Goal: Information Seeking & Learning: Learn about a topic

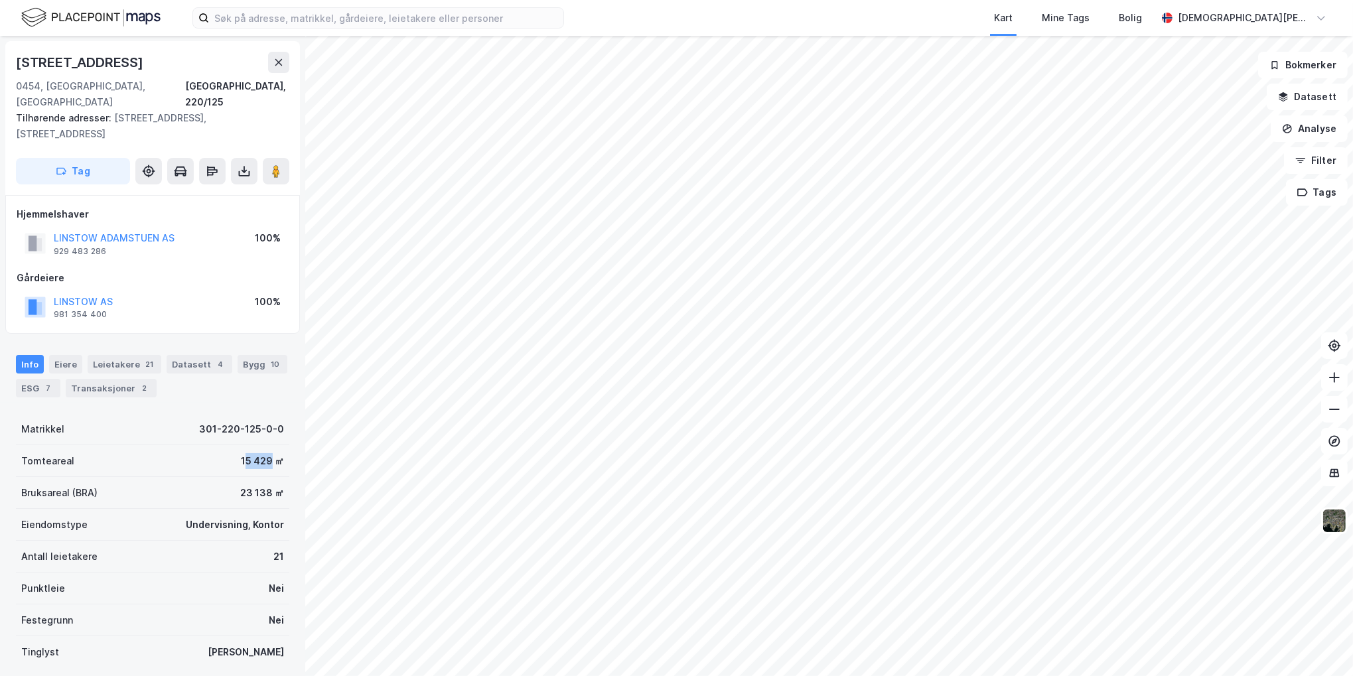
drag, startPoint x: 235, startPoint y: 427, endPoint x: 263, endPoint y: 430, distance: 28.1
click at [263, 453] on div "15 429 ㎡" at bounding box center [262, 461] width 43 height 16
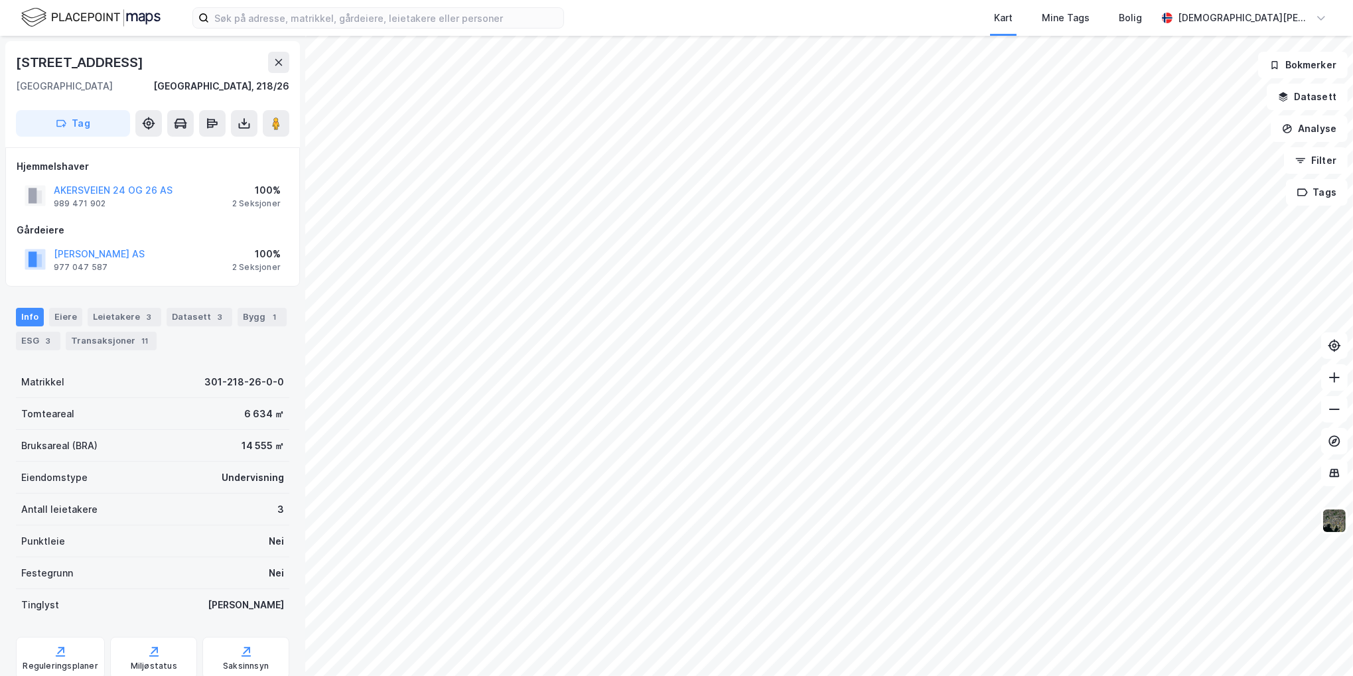
click at [614, 676] on html "Kart Mine Tags Bolig [PERSON_NAME] [STREET_ADDRESS] Oslo, 218/26 Tag Hjemmelsha…" at bounding box center [676, 338] width 1353 height 676
click at [254, 323] on div "Bygg 1" at bounding box center [262, 317] width 49 height 19
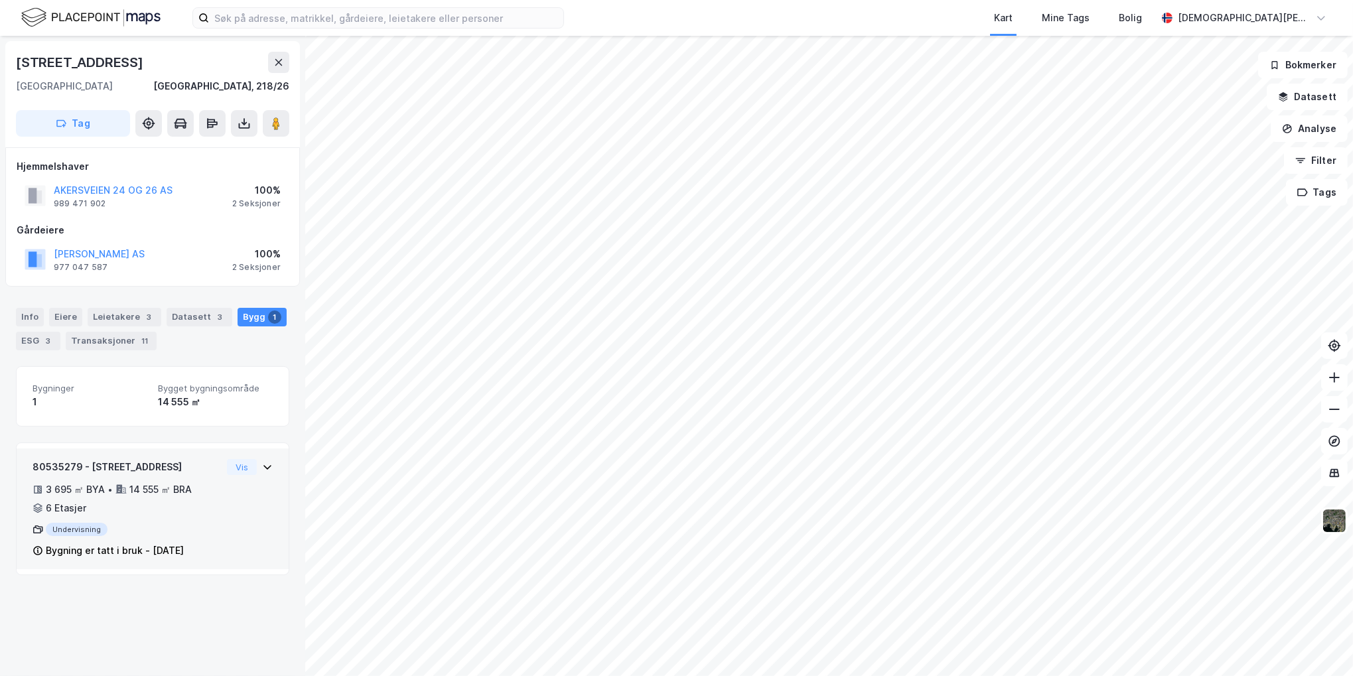
click at [267, 464] on div "80535279 - Akersveien 26 3 695 ㎡ BYA • 14 555 ㎡ BRA • 6 Etasjer Undervisning By…" at bounding box center [153, 509] width 272 height 121
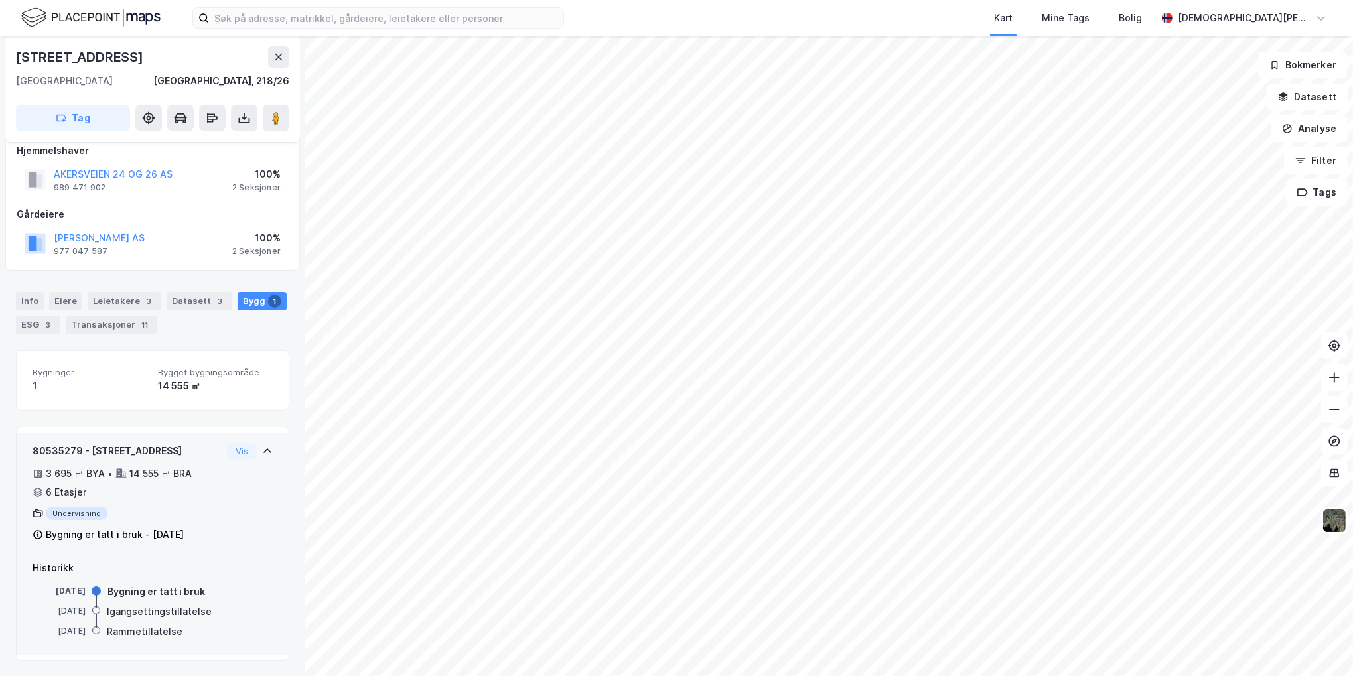
click at [262, 449] on icon at bounding box center [267, 451] width 11 height 11
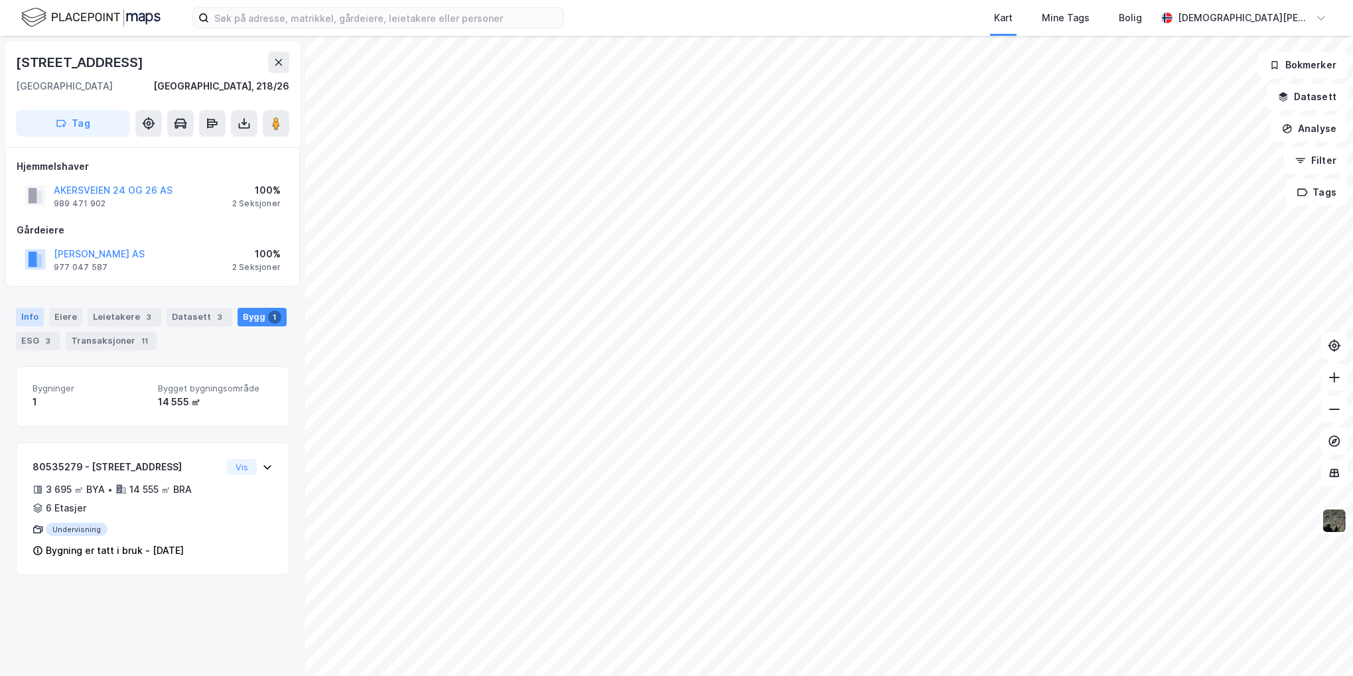
click at [27, 312] on div "Info" at bounding box center [30, 317] width 28 height 19
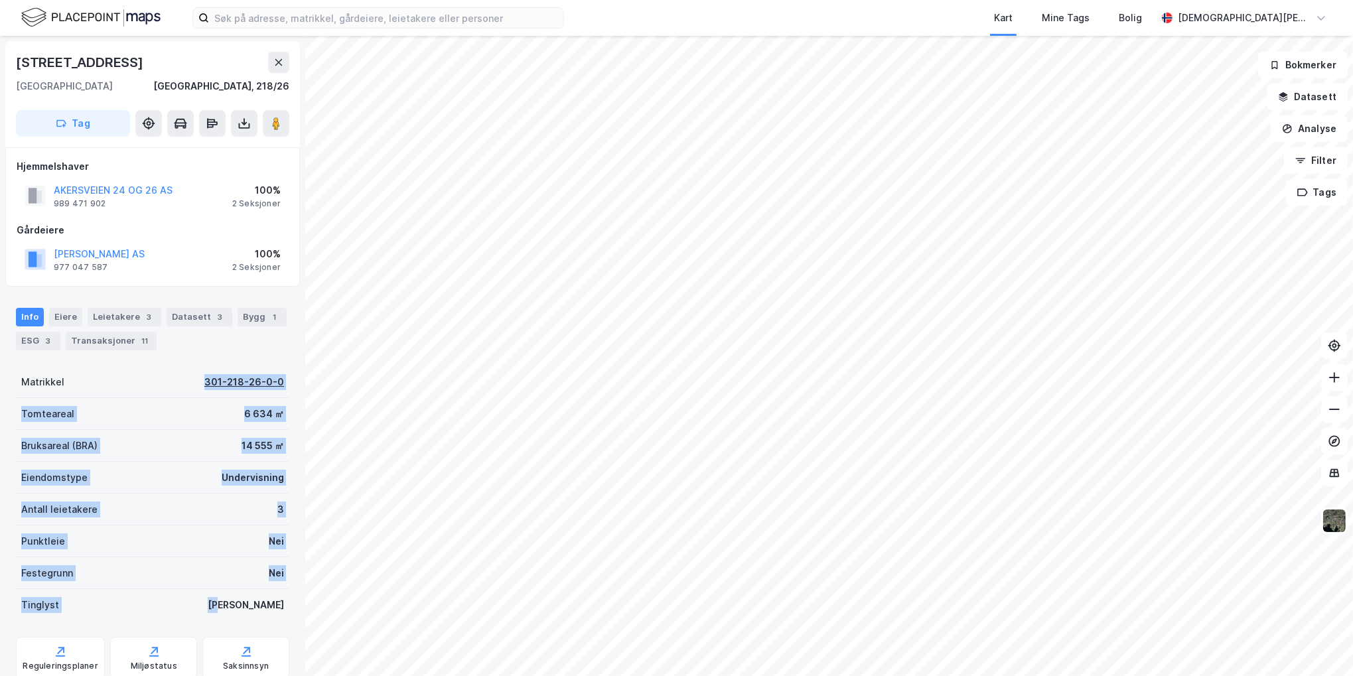
drag, startPoint x: 279, startPoint y: 603, endPoint x: 199, endPoint y: 386, distance: 231.1
click at [199, 386] on div "[STREET_ADDRESS], 218/26 Tag Hjemmelshaver AKERSVEIEN 24 OG 26 AS 989 471 902 1…" at bounding box center [152, 356] width 305 height 640
drag, startPoint x: 199, startPoint y: 386, endPoint x: 182, endPoint y: 433, distance: 50.0
click at [182, 433] on div "Bruksareal (BRA) 14 555 ㎡" at bounding box center [152, 446] width 273 height 32
